Goal: Information Seeking & Learning: Learn about a topic

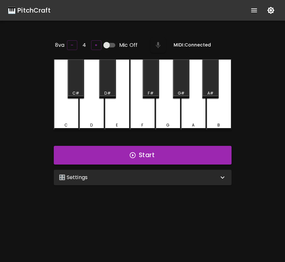
click at [152, 176] on div "🎛️ Settings" at bounding box center [139, 177] width 160 height 8
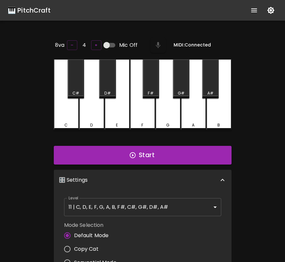
scroll to position [3, 0]
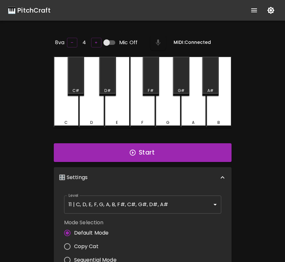
click at [82, 247] on span "Copy Cat" at bounding box center [86, 246] width 25 height 8
click at [74, 247] on input "Copy Cat" at bounding box center [68, 247] width 14 height 14
radio input "true"
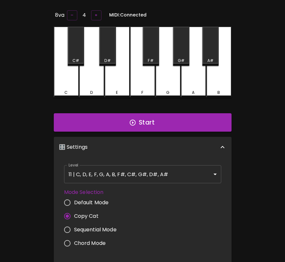
scroll to position [0, 0]
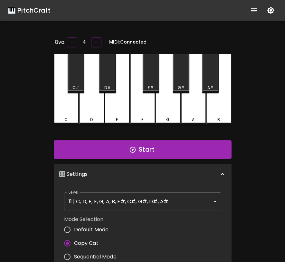
click at [171, 158] on div "Start" at bounding box center [142, 150] width 183 height 24
click at [171, 151] on button "Start" at bounding box center [143, 149] width 178 height 19
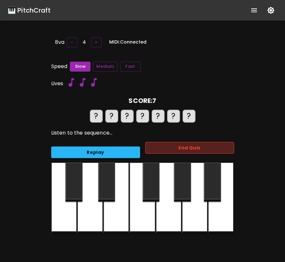
click at [175, 146] on button "End Quiz" at bounding box center [189, 148] width 89 height 12
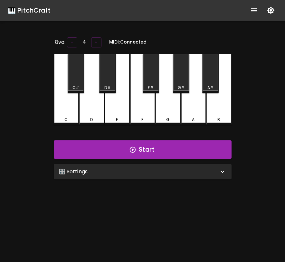
click at [156, 175] on div "🎛️ Settings" at bounding box center [143, 171] width 178 height 15
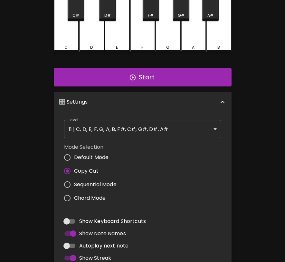
scroll to position [127, 0]
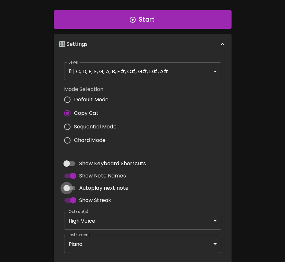
click at [69, 187] on input "Autoplay next note" at bounding box center [66, 188] width 37 height 12
checkbox input "true"
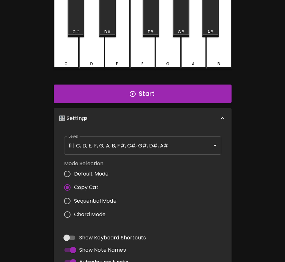
scroll to position [0, 0]
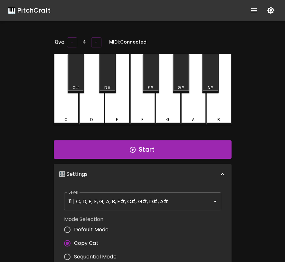
click at [256, 8] on icon "show more" at bounding box center [254, 10] width 6 height 4
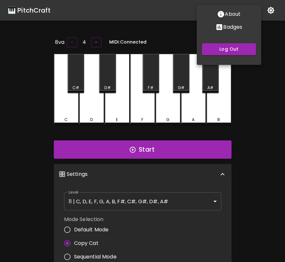
click at [234, 30] on p "Badges" at bounding box center [232, 27] width 19 height 8
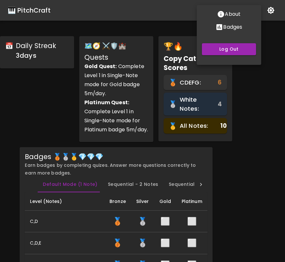
click at [266, 112] on div at bounding box center [142, 131] width 285 height 262
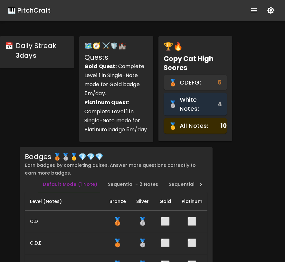
click at [35, 9] on div "🎹 PitchCraft" at bounding box center [29, 10] width 43 height 10
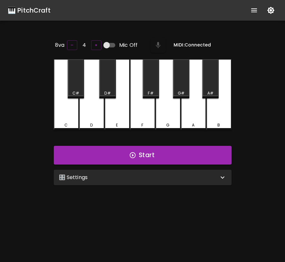
click at [96, 177] on div "🎛️ Settings" at bounding box center [139, 177] width 160 height 8
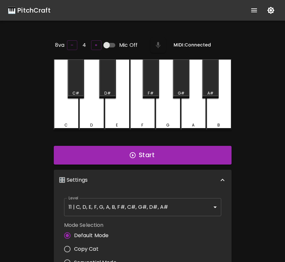
click at [106, 44] on input "Mic Off" at bounding box center [106, 45] width 37 height 12
checkbox input "true"
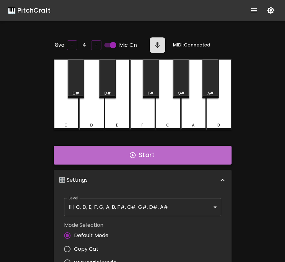
click at [137, 153] on button "Start" at bounding box center [143, 155] width 178 height 19
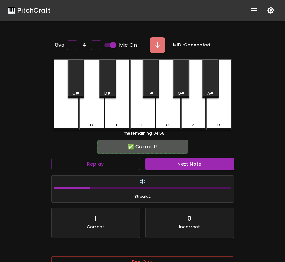
scroll to position [64, 0]
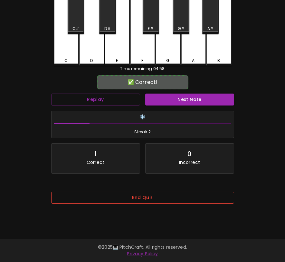
click at [150, 200] on button "End Quiz" at bounding box center [142, 198] width 183 height 12
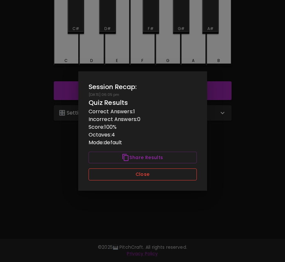
click at [138, 176] on button "Close" at bounding box center [143, 174] width 108 height 12
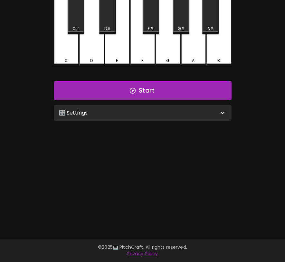
click at [126, 116] on div "🎛️ Settings" at bounding box center [143, 112] width 178 height 15
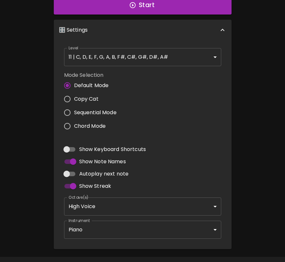
scroll to position [164, 0]
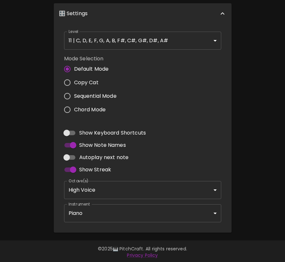
click at [67, 154] on input "Autoplay next note" at bounding box center [66, 157] width 37 height 12
checkbox input "true"
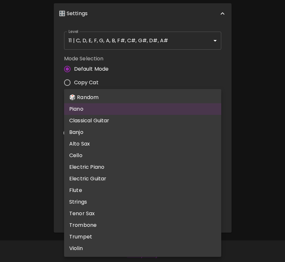
click at [164, 215] on body "🎹 PitchCraft About Badges Log Out 8va – 4 + Mic On MIDI: Connected C C# D D# E …" at bounding box center [142, 49] width 285 height 427
click at [0, 180] on div at bounding box center [142, 131] width 285 height 262
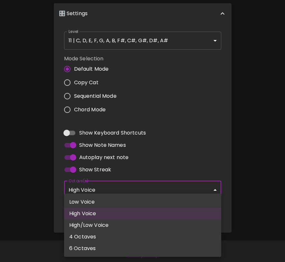
click at [91, 184] on body "🎹 PitchCraft About Badges Log Out 8va – 4 + Mic On MIDI: Connected C C# D D# E …" at bounding box center [142, 49] width 285 height 427
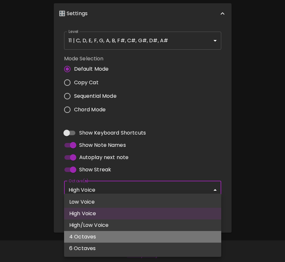
click at [99, 237] on li "4 Octaves" at bounding box center [142, 237] width 157 height 12
type input "2,3,4,5"
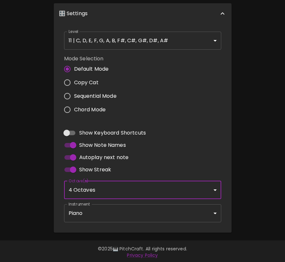
click at [145, 127] on label "Show Keyboard Shortcuts" at bounding box center [103, 133] width 85 height 12
click at [85, 127] on input "Show Keyboard Shortcuts" at bounding box center [66, 133] width 37 height 12
checkbox input "true"
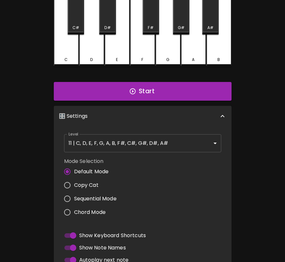
scroll to position [0, 0]
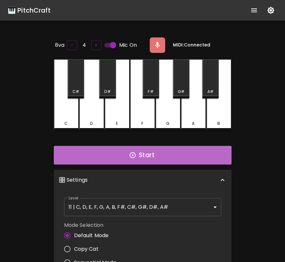
click at [152, 152] on button "Start" at bounding box center [143, 155] width 178 height 19
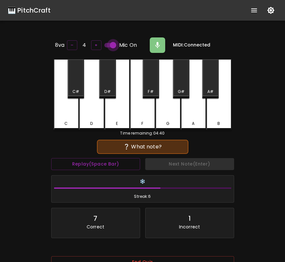
click at [112, 43] on input "Mic On" at bounding box center [113, 45] width 37 height 12
checkbox input "false"
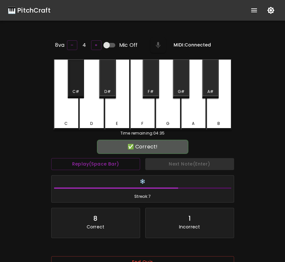
click at [73, 83] on div "C#" at bounding box center [76, 78] width 16 height 39
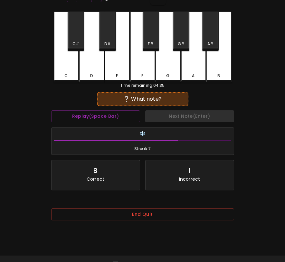
scroll to position [64, 0]
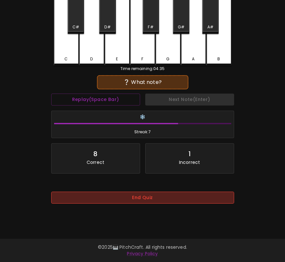
click at [143, 202] on button "End Quiz" at bounding box center [142, 198] width 183 height 12
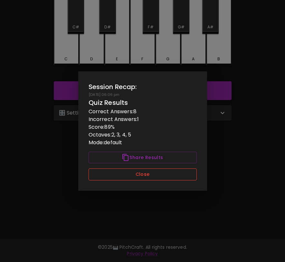
click at [137, 178] on button "Close" at bounding box center [143, 174] width 108 height 12
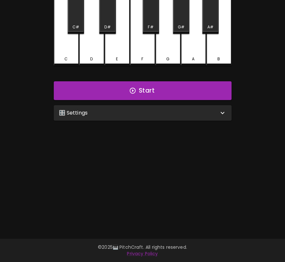
scroll to position [0, 0]
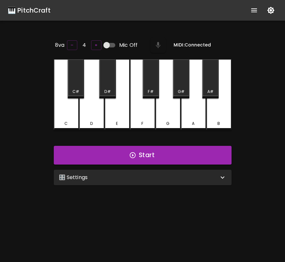
click at [253, 14] on icon "show more" at bounding box center [255, 10] width 8 height 8
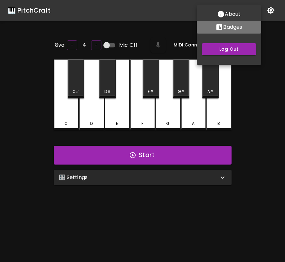
click at [236, 29] on p "Badges" at bounding box center [232, 27] width 19 height 8
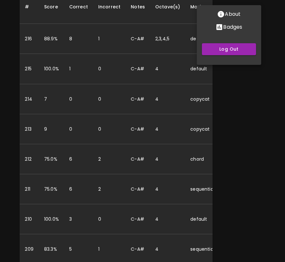
scroll to position [491, 0]
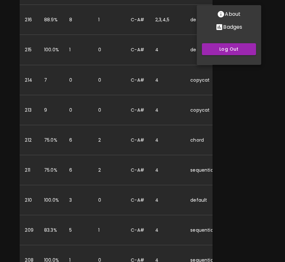
click at [223, 155] on div at bounding box center [142, 131] width 285 height 262
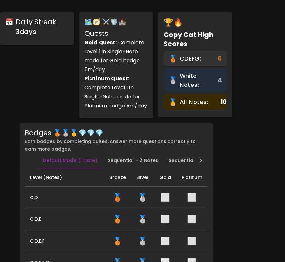
scroll to position [0, 0]
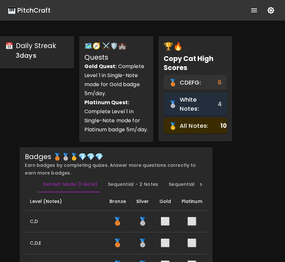
click at [37, 10] on div "🎹 PitchCraft" at bounding box center [29, 10] width 43 height 10
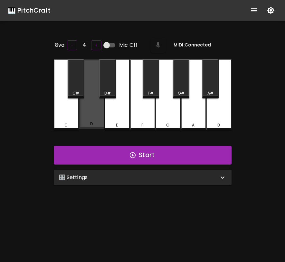
click at [97, 94] on div "D" at bounding box center [91, 94] width 25 height 70
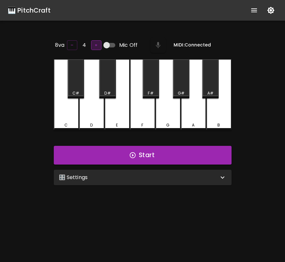
click at [94, 45] on button "+" at bounding box center [96, 45] width 10 height 10
click at [120, 113] on div "E" at bounding box center [117, 94] width 25 height 71
click at [92, 42] on button "+" at bounding box center [96, 45] width 10 height 10
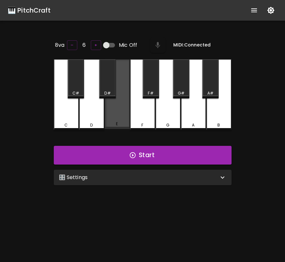
click at [118, 93] on div "E" at bounding box center [117, 94] width 25 height 70
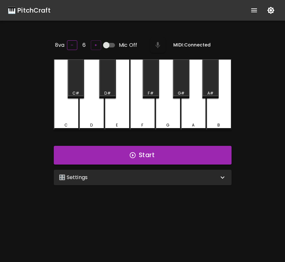
click at [72, 45] on button "–" at bounding box center [72, 45] width 10 height 10
drag, startPoint x: 127, startPoint y: 178, endPoint x: 140, endPoint y: -28, distance: 207.0
click at [140, 0] on html "🎹 PitchCraft About Badges Log Out 8va – 4 + Mic Off MIDI: Connected C C# D D# E…" at bounding box center [142, 163] width 285 height 326
